Goal: Find specific page/section: Find specific page/section

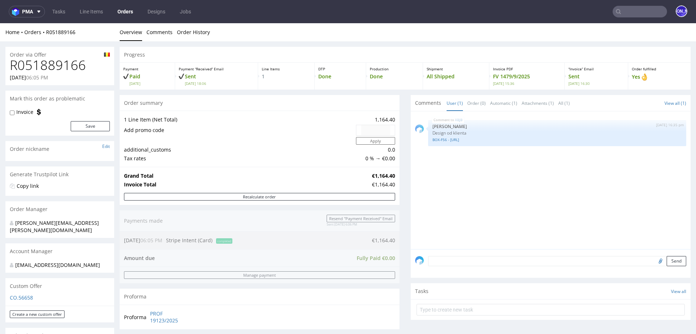
scroll to position [253, 0]
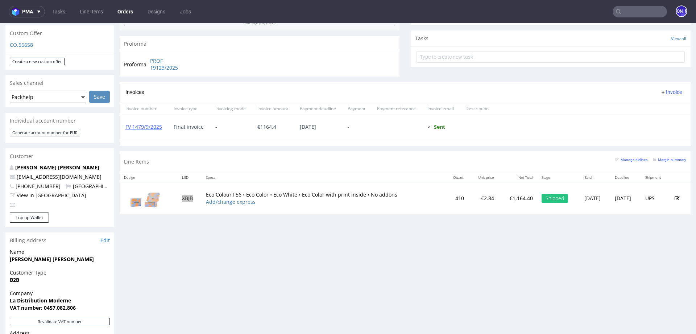
click at [633, 9] on input "text" at bounding box center [640, 12] width 54 height 12
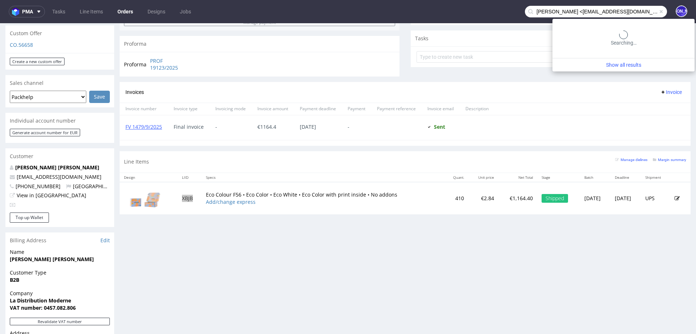
type input "Kayleigh Helstrip <kmhelstrip@yahoo.com>"
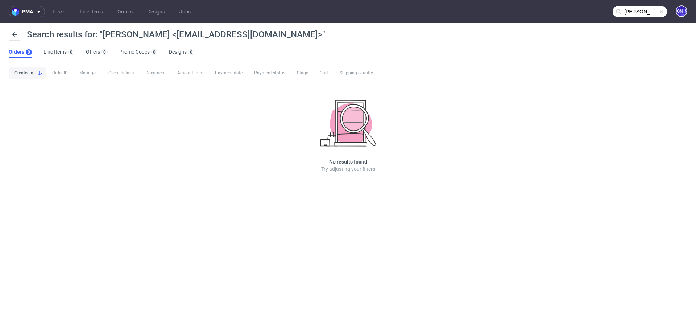
click at [625, 9] on input "Kayleigh Helstrip <kmhelstrip@yahoo.com>" at bounding box center [640, 12] width 54 height 12
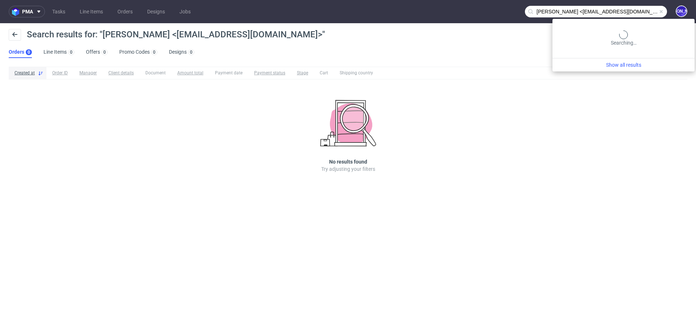
click at [625, 9] on input "Kayleigh Helstrip <kmhelstrip@yahoo.com>" at bounding box center [596, 12] width 142 height 12
